Goal: Information Seeking & Learning: Learn about a topic

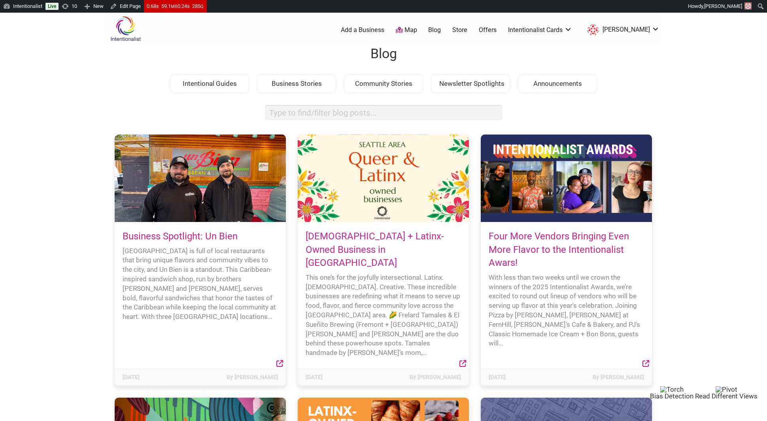
click at [216, 233] on link "Business Spotlight: Un Bien" at bounding box center [180, 236] width 115 height 11
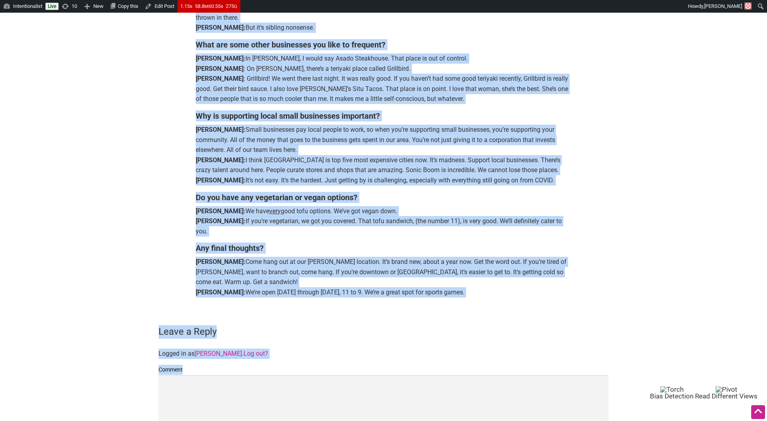
scroll to position [915, 0]
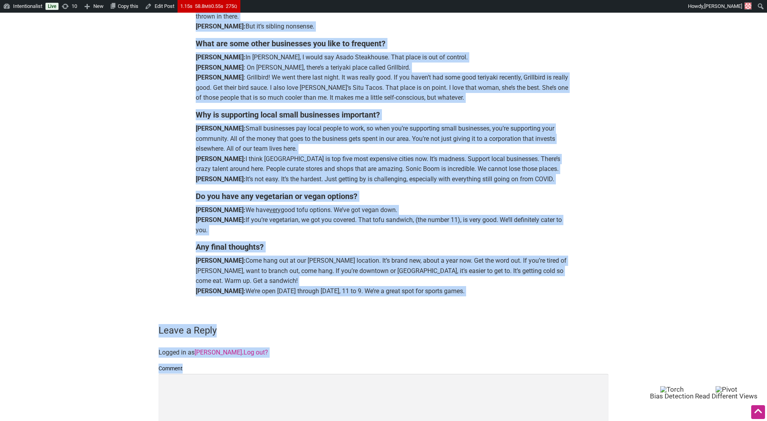
drag, startPoint x: 197, startPoint y: 244, endPoint x: 200, endPoint y: 279, distance: 34.6
copy div "Seattle is full of local restaurants that bring unique flavors and community vi…"
